Goal: Transaction & Acquisition: Obtain resource

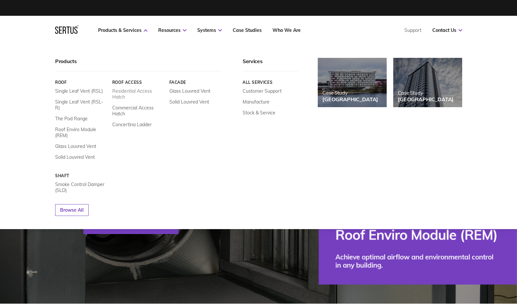
click at [133, 91] on link "Residential Access Hatch" at bounding box center [138, 94] width 52 height 12
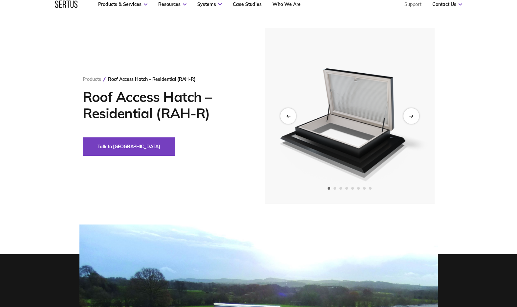
scroll to position [63, 0]
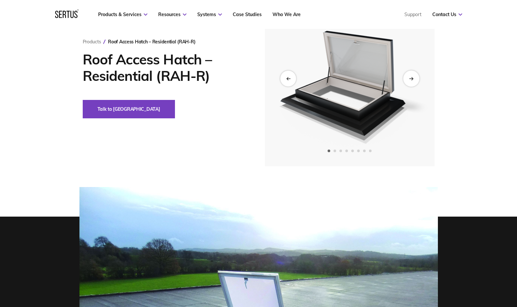
click at [413, 81] on div "Next slide" at bounding box center [411, 78] width 16 height 16
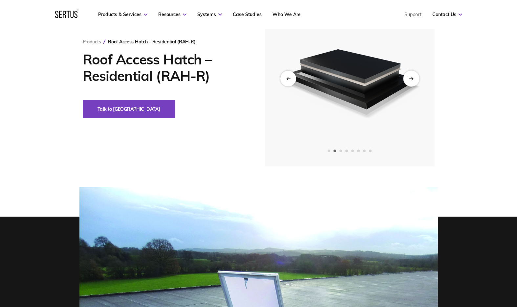
click at [413, 81] on div "Next slide" at bounding box center [411, 78] width 16 height 16
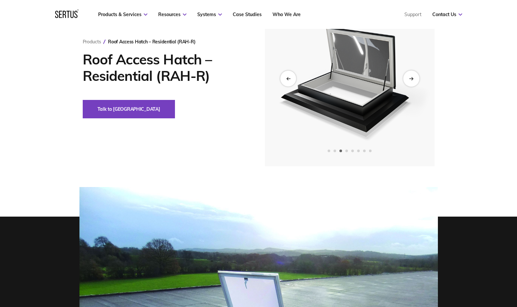
click at [413, 81] on div "Next slide" at bounding box center [411, 78] width 16 height 16
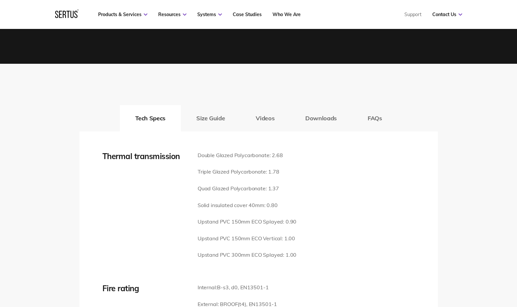
scroll to position [853, 0]
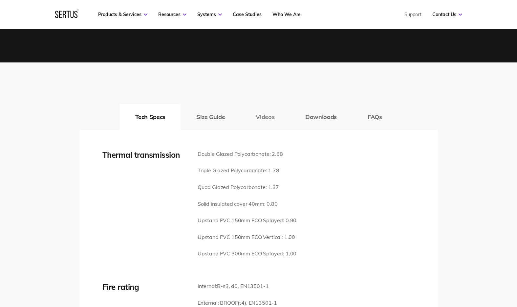
click at [273, 107] on button "Videos" at bounding box center [266, 117] width 50 height 26
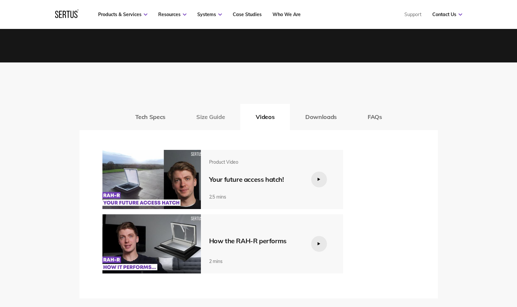
click at [218, 108] on button "Size Guide" at bounding box center [210, 117] width 59 height 26
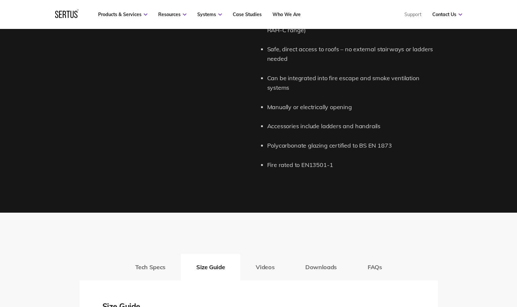
scroll to position [737, 0]
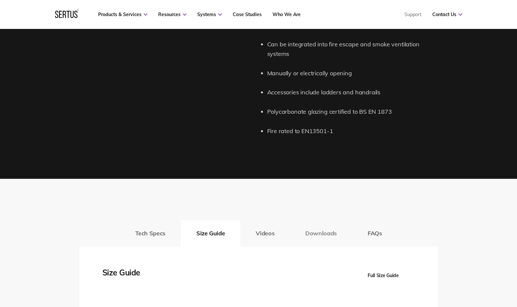
click at [318, 231] on button "Downloads" at bounding box center [321, 233] width 62 height 26
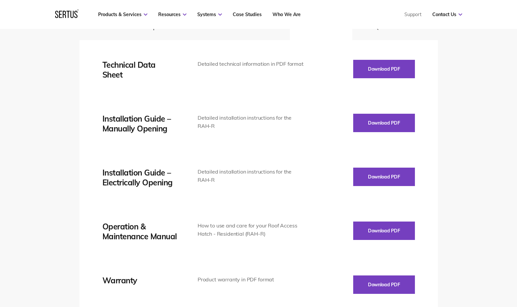
scroll to position [829, 0]
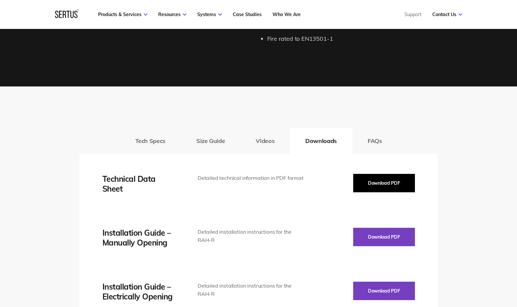
click at [380, 174] on button "Download PDF" at bounding box center [385, 183] width 62 height 18
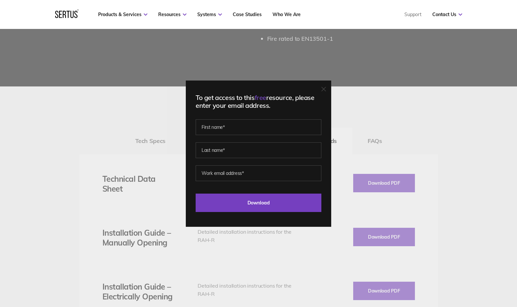
click at [326, 91] on div at bounding box center [324, 89] width 5 height 7
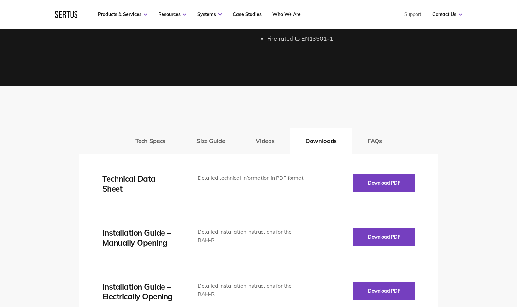
scroll to position [771, 0]
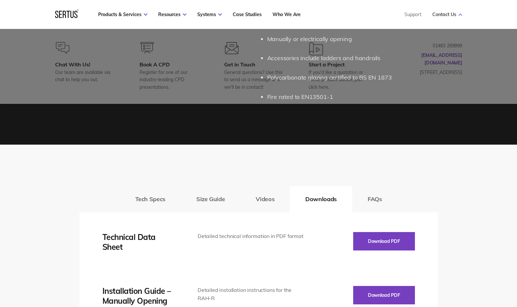
click at [442, 13] on link "Contact Us" at bounding box center [448, 14] width 30 height 6
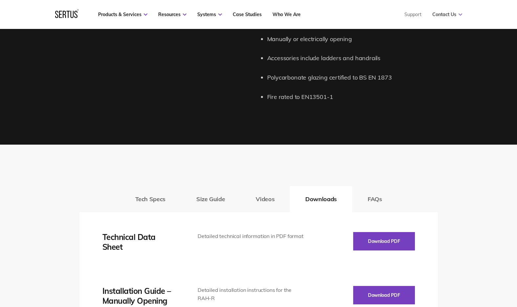
click at [441, 14] on link "Contact Us" at bounding box center [448, 14] width 30 height 6
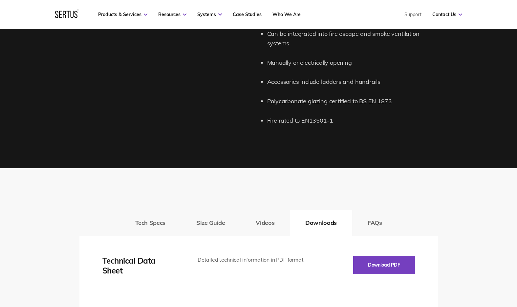
scroll to position [707, 0]
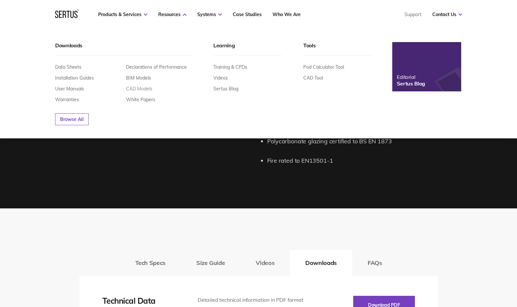
click at [143, 88] on link "CAD Models" at bounding box center [139, 89] width 26 height 6
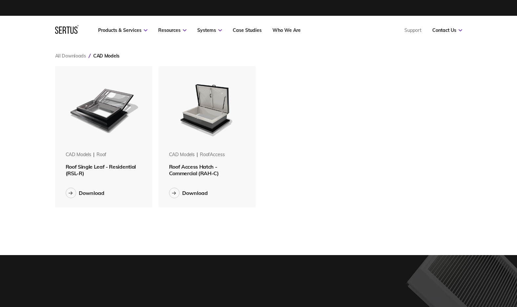
scroll to position [151, 418]
click at [118, 117] on img at bounding box center [103, 107] width 83 height 83
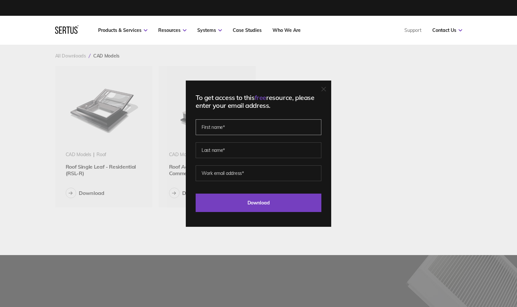
click at [276, 125] on input "text" at bounding box center [259, 127] width 126 height 16
type input "[PERSON_NAME]"
type input "marmot"
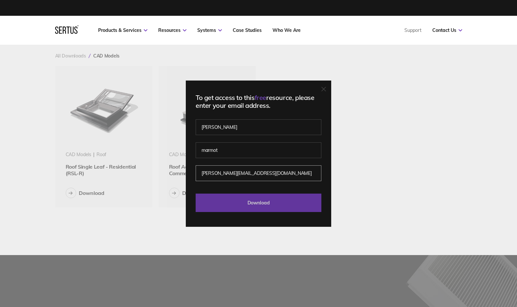
type input "[PERSON_NAME][EMAIL_ADDRESS][DOMAIN_NAME]"
click at [261, 209] on input "Download" at bounding box center [259, 203] width 126 height 18
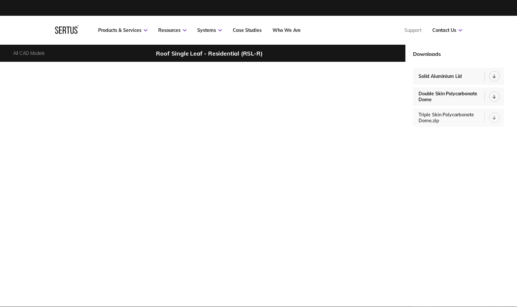
click at [450, 116] on div "Triple Skin Polycarbonate Dome.zip" at bounding box center [452, 118] width 66 height 12
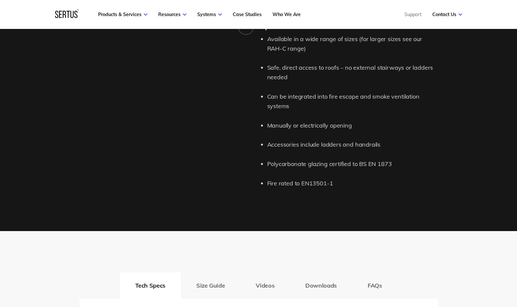
scroll to position [822, 0]
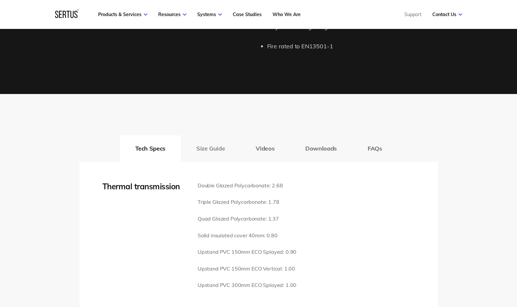
click at [212, 142] on button "Size Guide" at bounding box center [210, 148] width 59 height 26
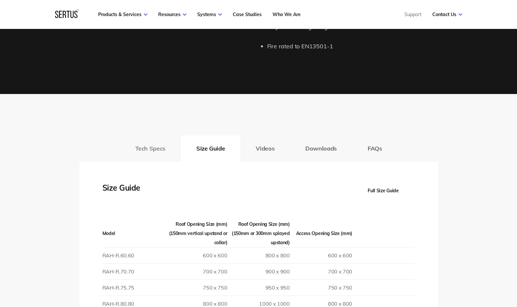
click at [160, 135] on button "Tech Specs" at bounding box center [150, 148] width 61 height 26
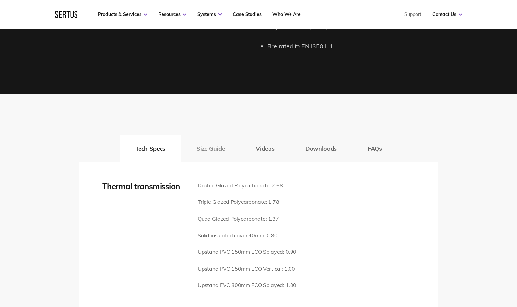
click at [209, 138] on button "Size Guide" at bounding box center [210, 148] width 59 height 26
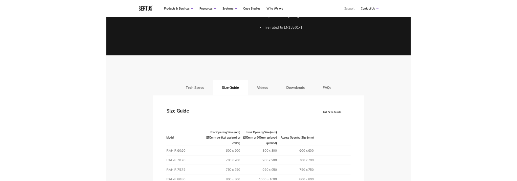
scroll to position [951, 0]
